Goal: Task Accomplishment & Management: Manage account settings

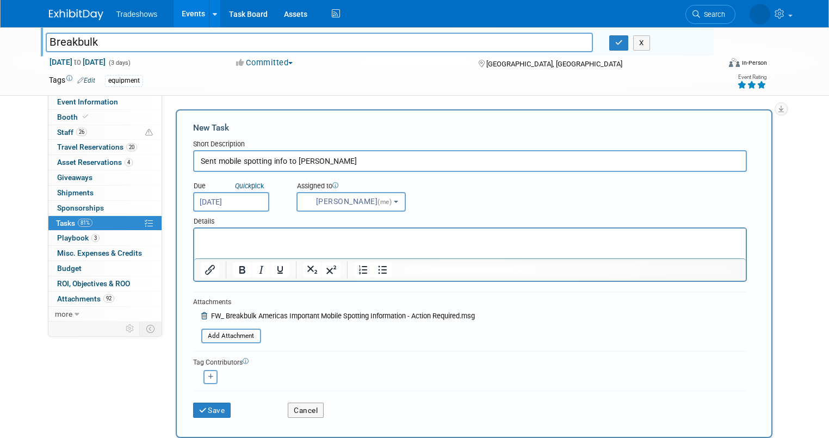
select select "5e9256d4-eeb1-4d7e-ac69-1857632dd0f4"
click at [700, 9] on link "Search" at bounding box center [675, 14] width 50 height 19
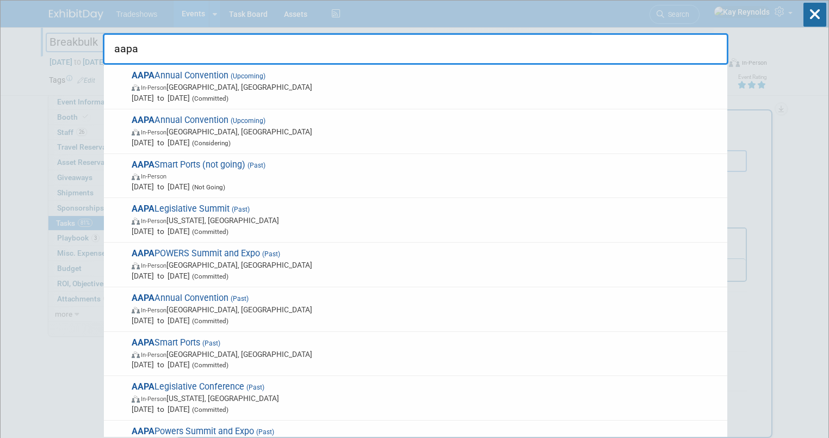
type input "aapa"
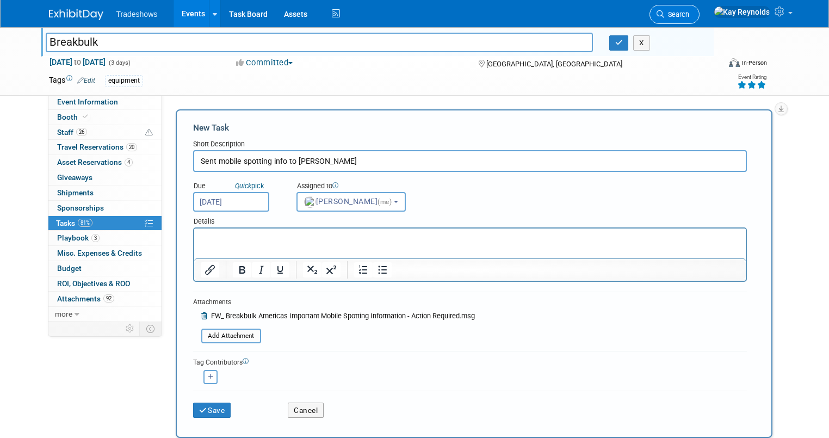
click at [689, 15] on span "Search" at bounding box center [676, 14] width 25 height 8
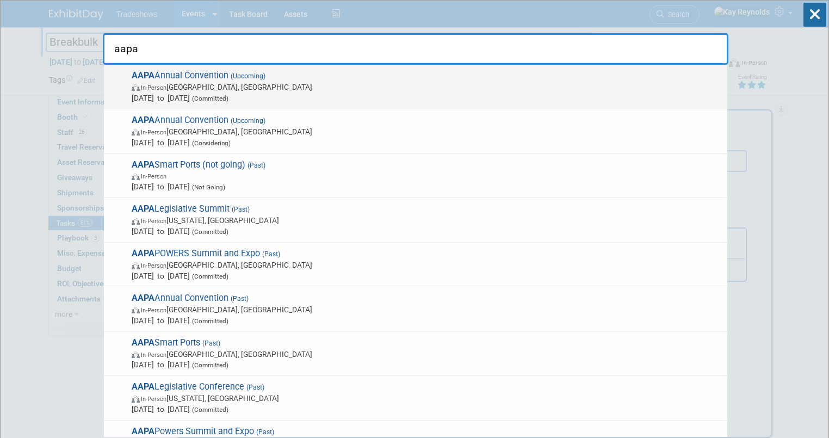
type input "aapa"
click at [193, 82] on span "In-Person [GEOGRAPHIC_DATA], [GEOGRAPHIC_DATA]" at bounding box center [427, 87] width 590 height 11
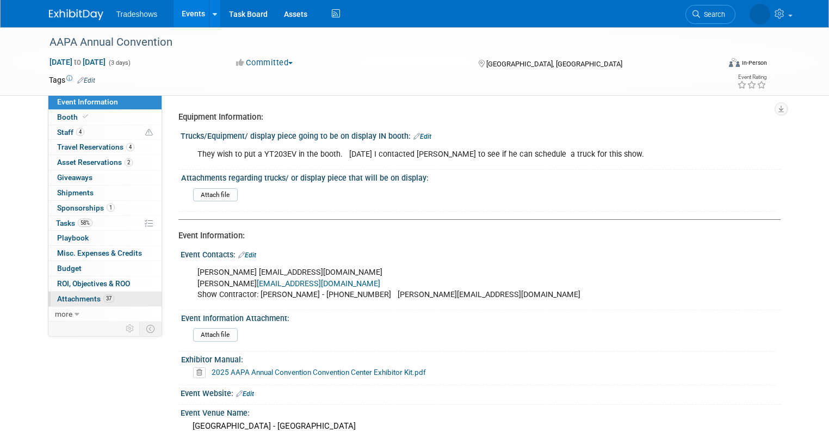
click at [103, 295] on span "37" at bounding box center [108, 298] width 11 height 8
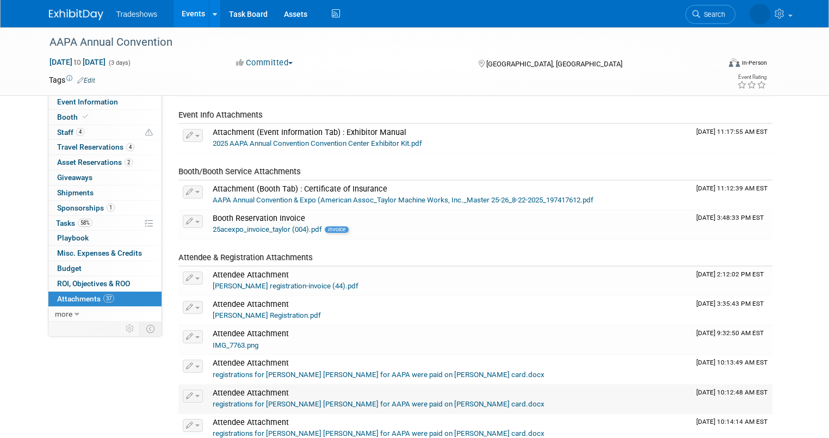
scroll to position [131, 0]
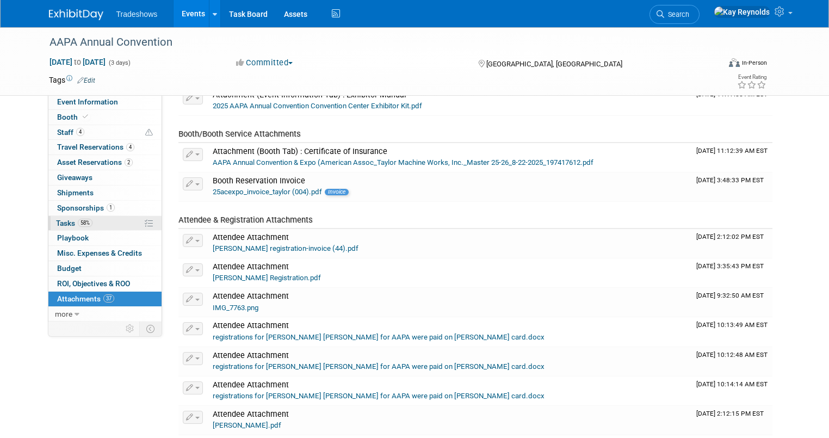
click at [89, 217] on link "58% Tasks 58%" at bounding box center [104, 223] width 113 height 15
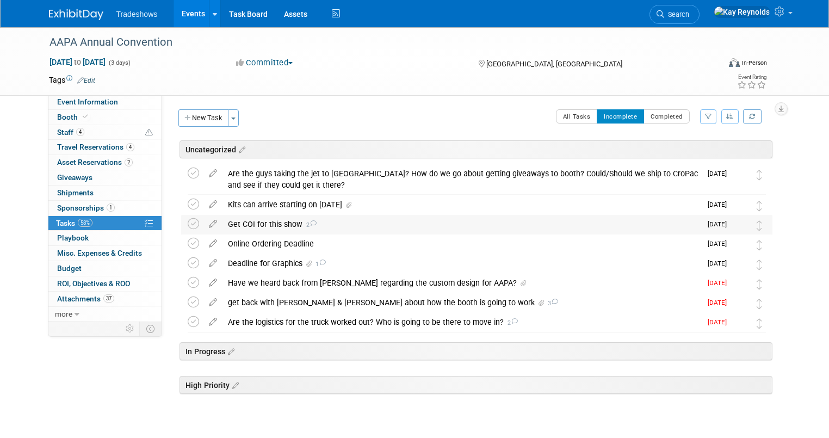
click at [288, 225] on div "Get COI for this show 2" at bounding box center [462, 224] width 479 height 18
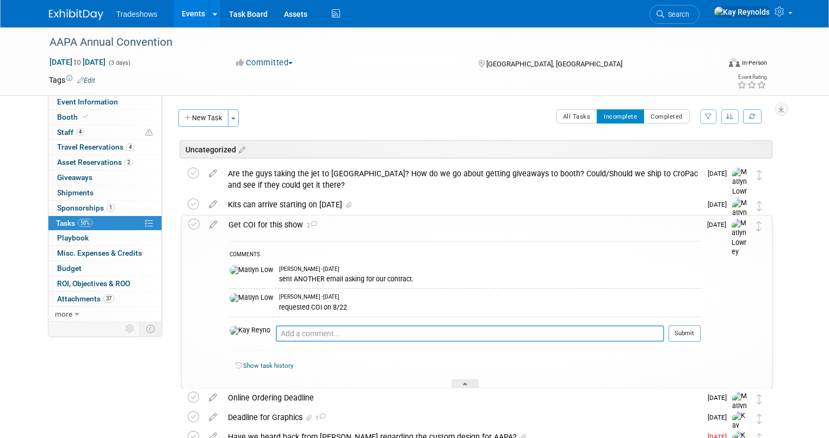
click at [276, 334] on textarea at bounding box center [470, 333] width 388 height 16
type textarea "a"
click at [99, 113] on link "Booth" at bounding box center [104, 117] width 113 height 15
select select "Certificate of insurance sent"
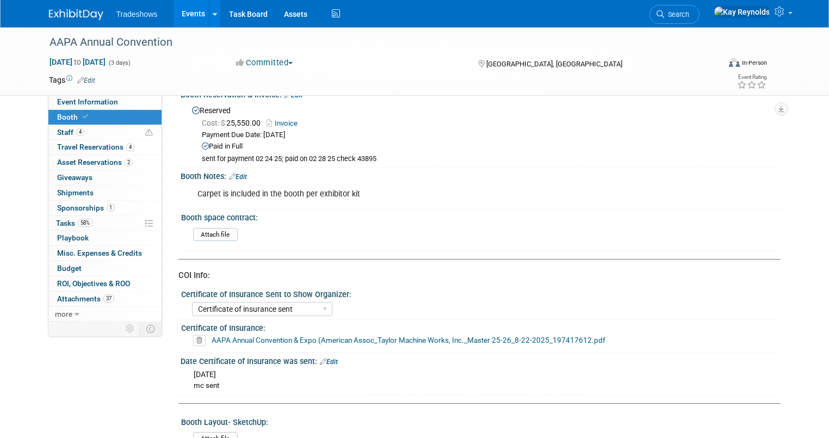
scroll to position [131, 0]
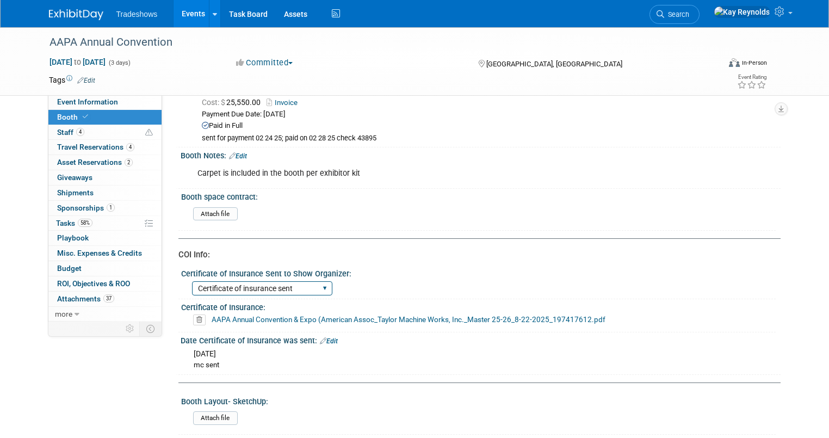
click at [255, 287] on select "Certificate of insurance not needed Certificate of insurance sent" at bounding box center [262, 288] width 140 height 15
click at [484, 283] on div "Certificate of insurance not needed Certificate of insurance sent" at bounding box center [484, 287] width 584 height 17
click at [235, 316] on link "AAPA Annual Convention & Expo (American Assoc_Taylor Machine Works, Inc._Master…" at bounding box center [409, 319] width 394 height 9
